Goal: Navigation & Orientation: Understand site structure

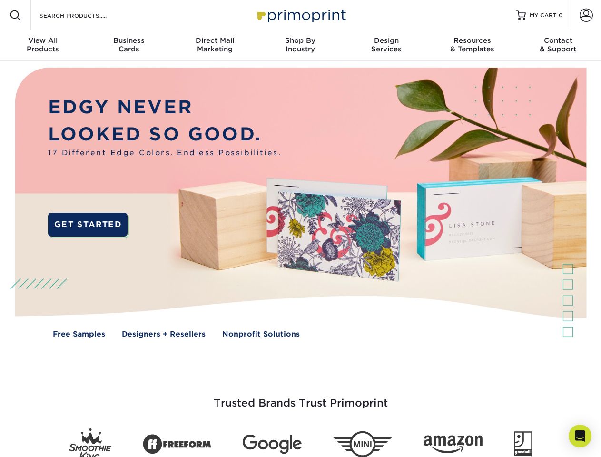
click at [300, 229] on img at bounding box center [300, 210] width 595 height 298
click at [15, 15] on span at bounding box center [15, 15] width 11 height 11
click at [586, 15] on span at bounding box center [586, 15] width 13 height 13
click at [43, 46] on div "View All Products" at bounding box center [43, 44] width 86 height 17
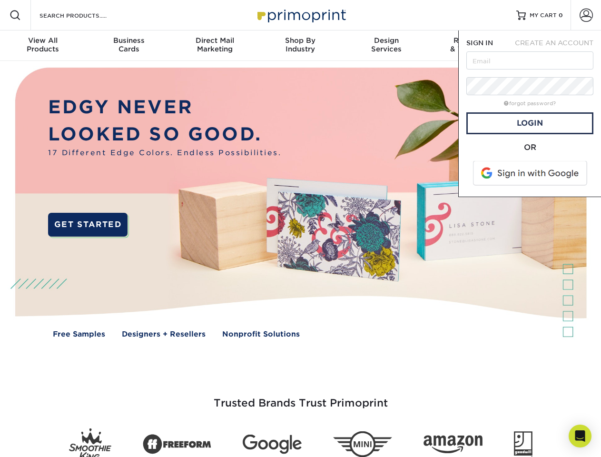
click at [129, 46] on div "Business Cards" at bounding box center [129, 44] width 86 height 17
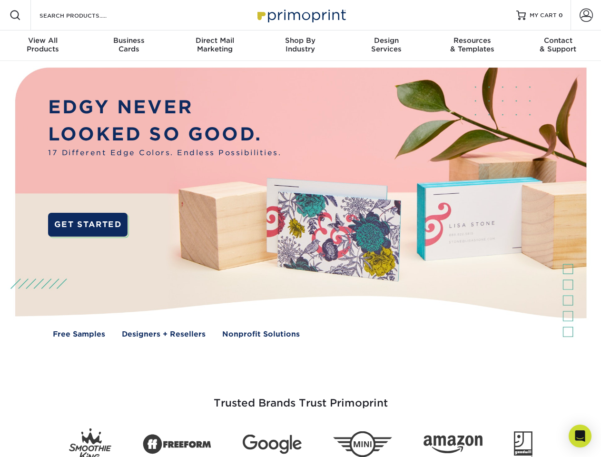
click at [215, 46] on div "Direct Mail Marketing" at bounding box center [215, 44] width 86 height 17
click at [300, 46] on div "Shop By Industry" at bounding box center [301, 44] width 86 height 17
click at [387, 46] on div "Design Services" at bounding box center [387, 44] width 86 height 17
click at [472, 46] on div "Resources & Templates" at bounding box center [472, 44] width 86 height 17
click at [558, 46] on div "Contact & Support" at bounding box center [559, 44] width 86 height 17
